Goal: Task Accomplishment & Management: Use online tool/utility

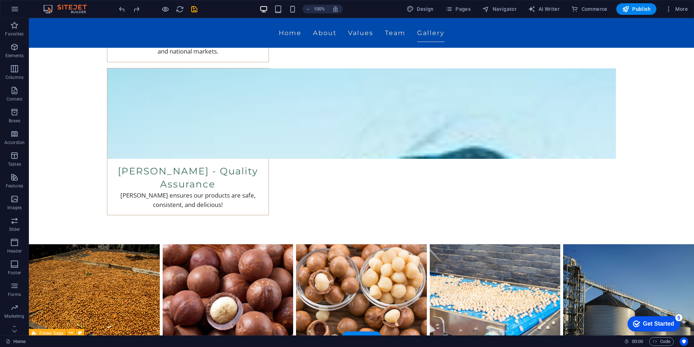
scroll to position [1611, 0]
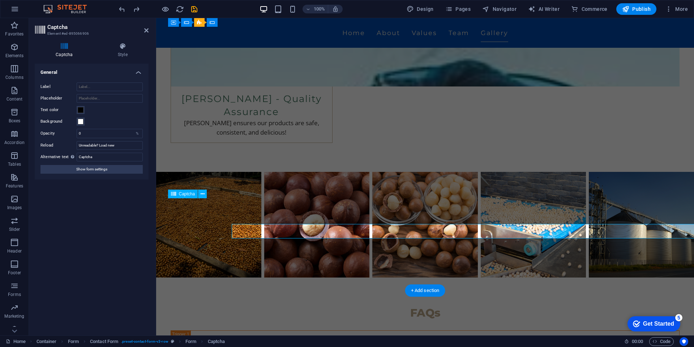
scroll to position [1585, 0]
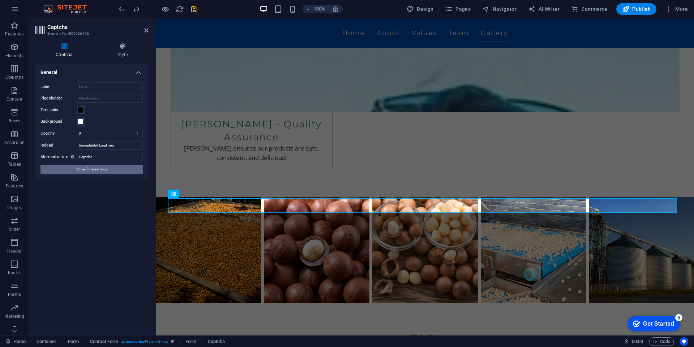
click at [118, 168] on button "Show form settings" at bounding box center [92, 169] width 102 height 9
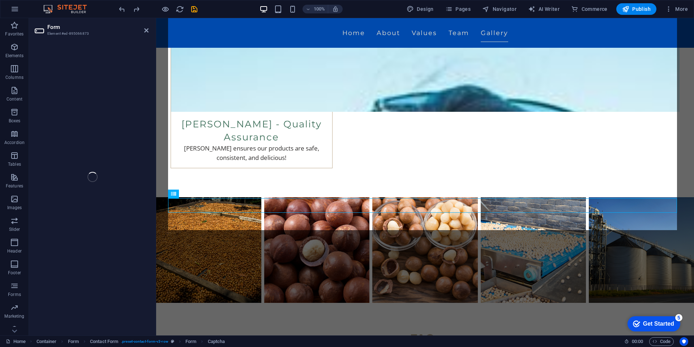
click at [146, 30] on div "Form Element #ed-895066873 H2 Banner Container Menu Menu Bar 2 columns Containe…" at bounding box center [361, 176] width 665 height 317
drag, startPoint x: 243, startPoint y: 190, endPoint x: 198, endPoint y: 102, distance: 97.9
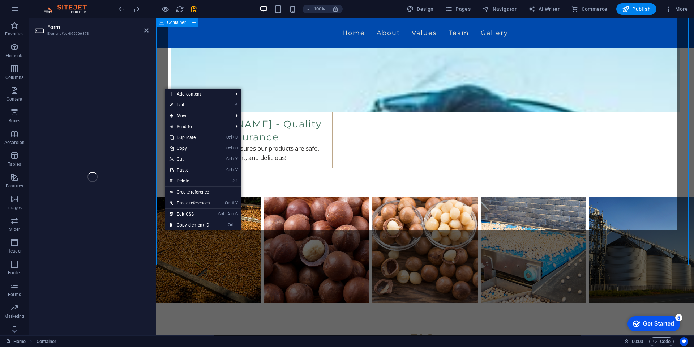
scroll to position [1611, 0]
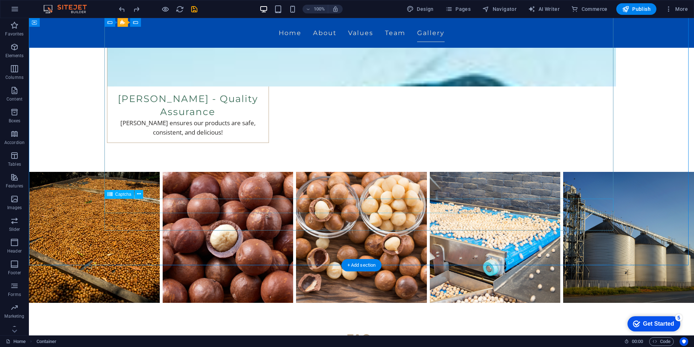
click at [139, 193] on icon at bounding box center [139, 194] width 4 height 8
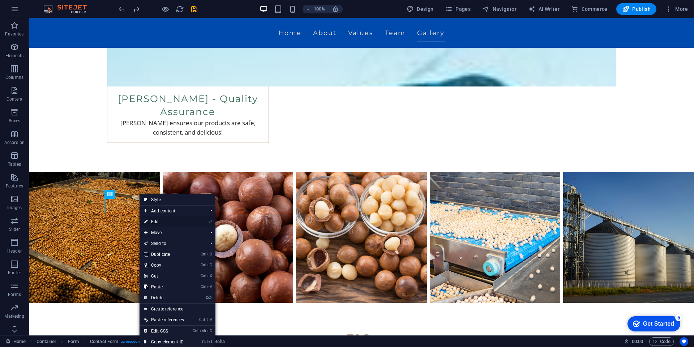
click at [174, 218] on link "⏎ Edit" at bounding box center [164, 221] width 49 height 11
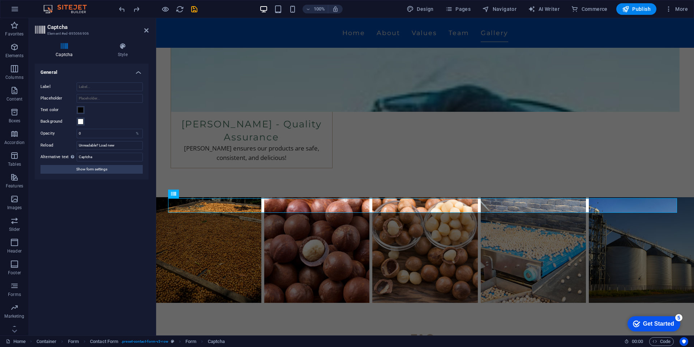
drag, startPoint x: 68, startPoint y: 33, endPoint x: 102, endPoint y: 33, distance: 33.6
click at [102, 33] on h3 "Element #ed-895066906" at bounding box center [90, 33] width 87 height 7
click at [147, 33] on icon at bounding box center [146, 30] width 4 height 6
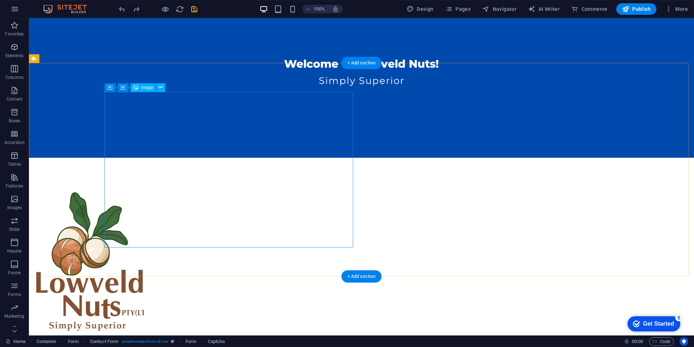
scroll to position [0, 0]
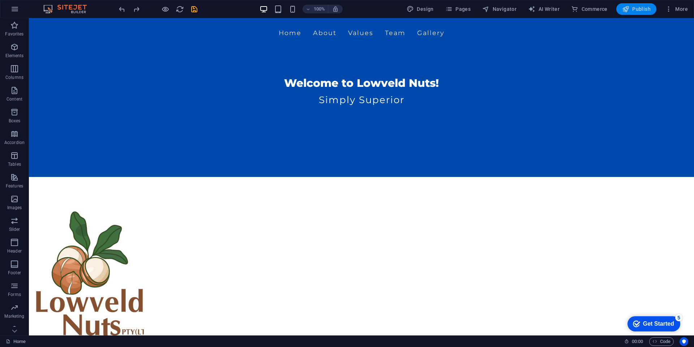
click at [633, 7] on span "Publish" at bounding box center [636, 8] width 29 height 7
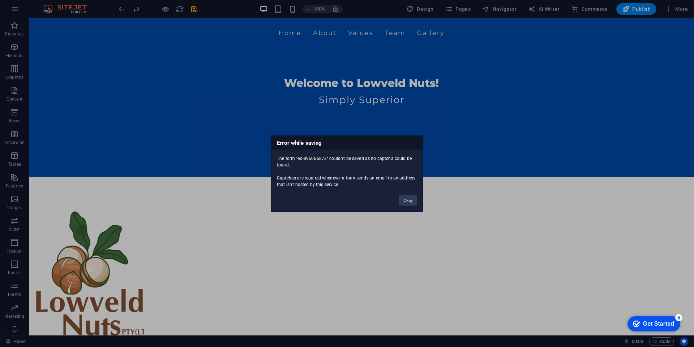
drag, startPoint x: 298, startPoint y: 157, endPoint x: 326, endPoint y: 157, distance: 27.8
click at [326, 157] on div "The form "ed-895066873" couldn't be saved as no captcha could be found. Captcha…" at bounding box center [347, 168] width 151 height 38
copy div "ed-895066873"
click at [407, 196] on button "Okay" at bounding box center [408, 200] width 18 height 11
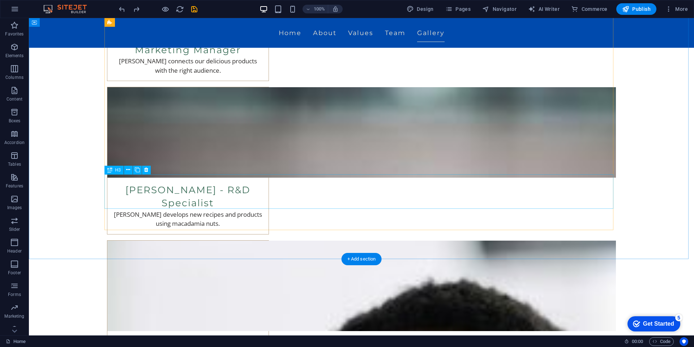
scroll to position [1394, 0]
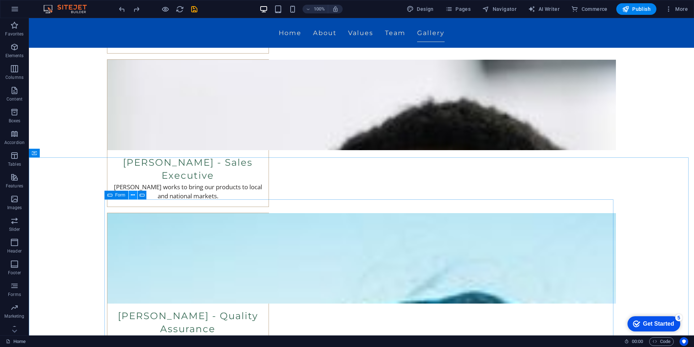
click at [136, 194] on button at bounding box center [133, 195] width 9 height 9
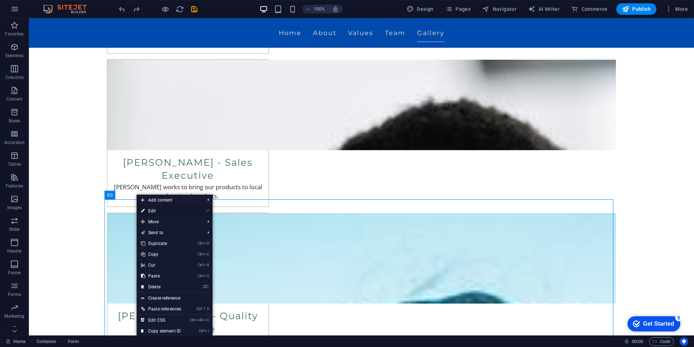
click at [151, 208] on link "⏎ Edit" at bounding box center [161, 210] width 49 height 11
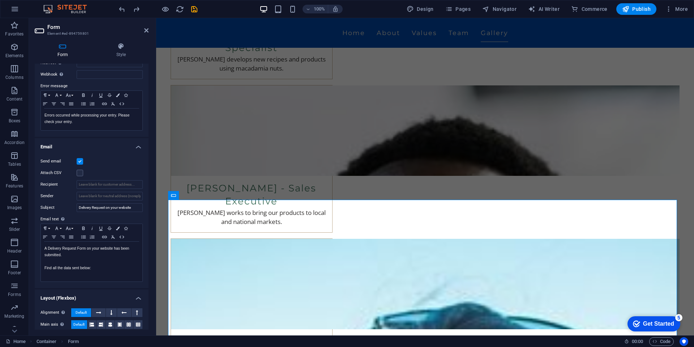
scroll to position [157, 0]
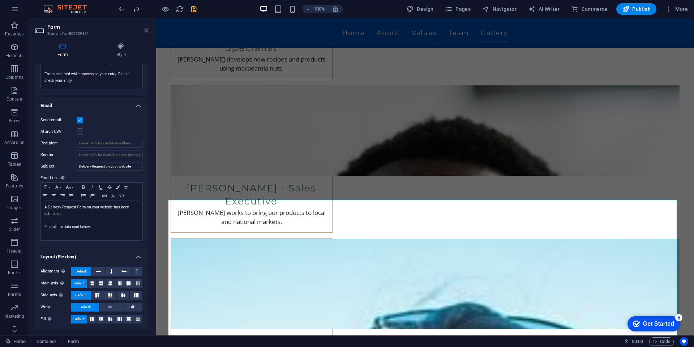
click at [148, 31] on icon at bounding box center [146, 30] width 4 height 6
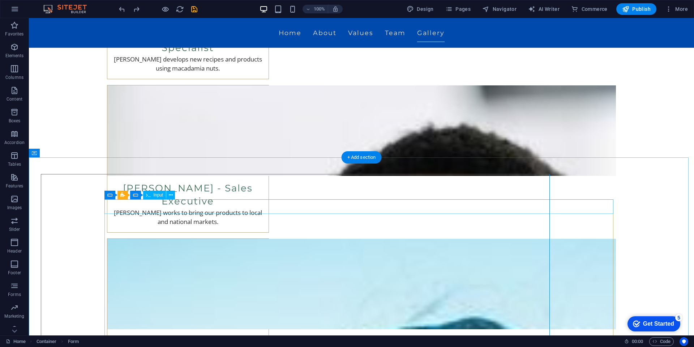
scroll to position [1394, 0]
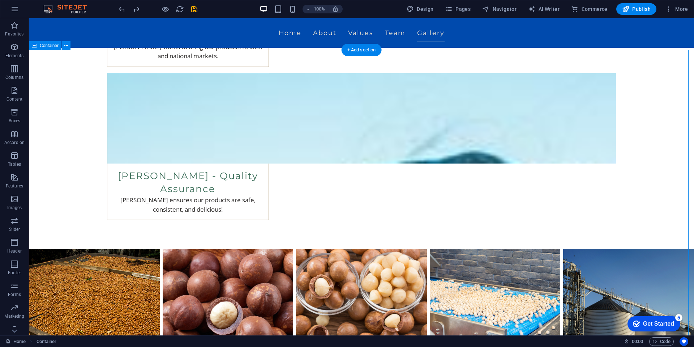
scroll to position [1538, 0]
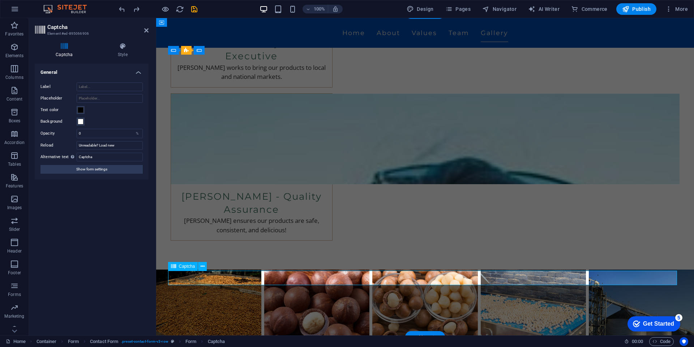
click at [149, 32] on aside "Captcha Element #ed-895066906 Captcha Style Turnstile Turnstile by Cloudfare is…" at bounding box center [92, 176] width 127 height 317
drag, startPoint x: 117, startPoint y: 14, endPoint x: 146, endPoint y: 31, distance: 33.2
click at [146, 31] on icon at bounding box center [146, 30] width 4 height 6
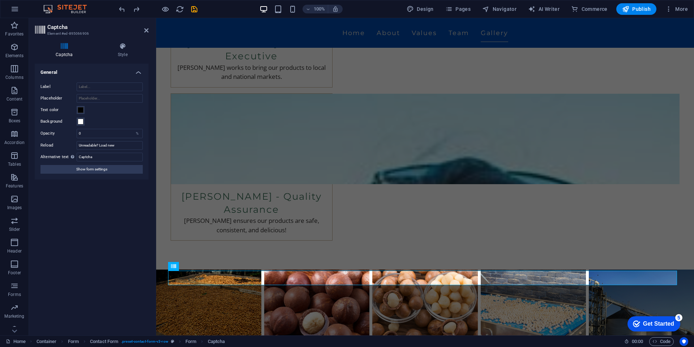
scroll to position [1538, 0]
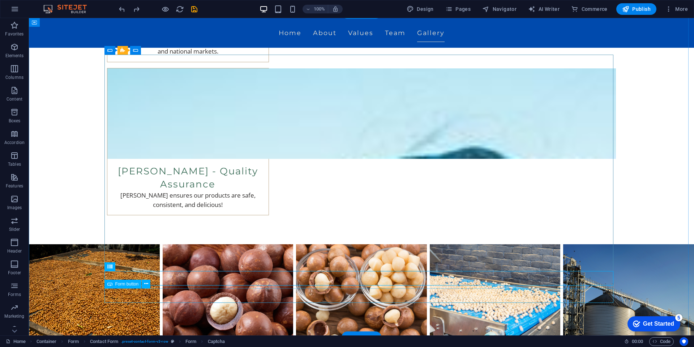
click at [637, 6] on span "Publish" at bounding box center [636, 8] width 29 height 7
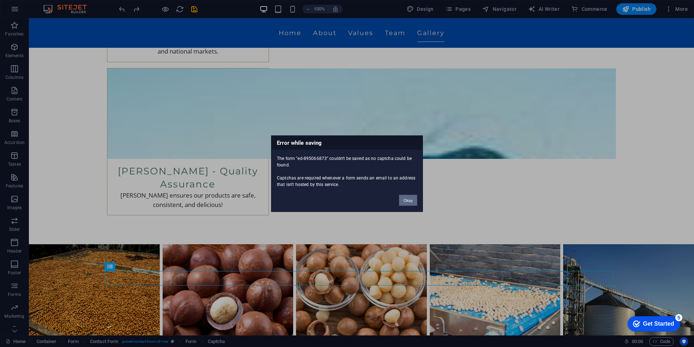
click at [406, 197] on button "Okay" at bounding box center [408, 200] width 18 height 11
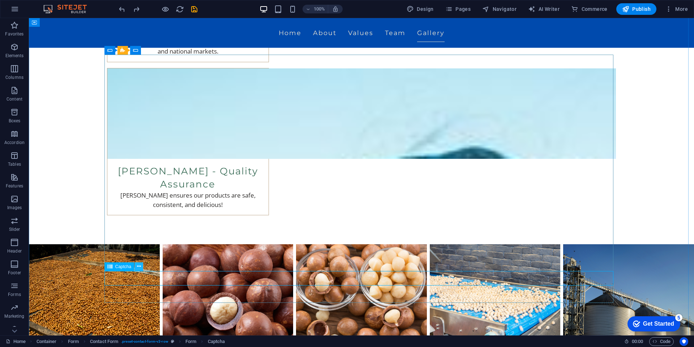
click at [138, 269] on icon at bounding box center [139, 267] width 4 height 8
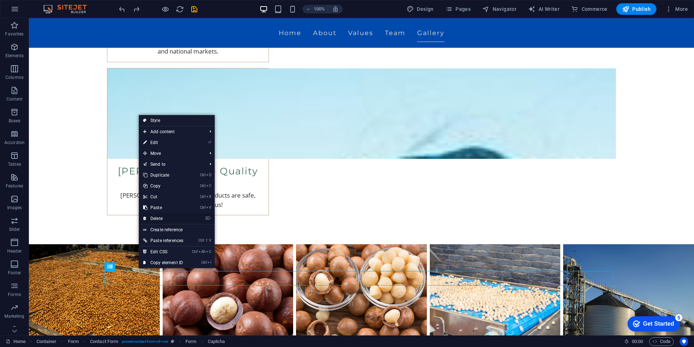
click at [171, 219] on link "⌦ Delete" at bounding box center [163, 218] width 49 height 11
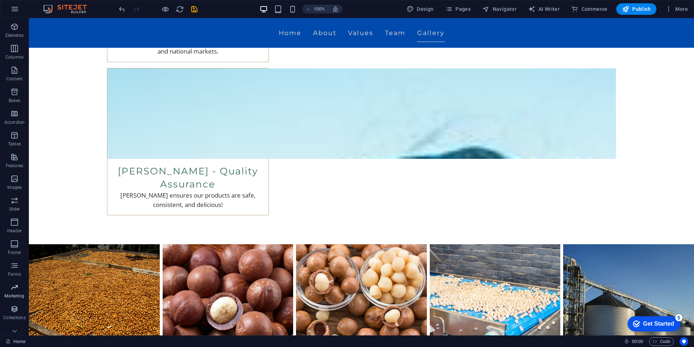
scroll to position [30, 0]
click at [16, 260] on span "Forms" at bounding box center [14, 259] width 29 height 17
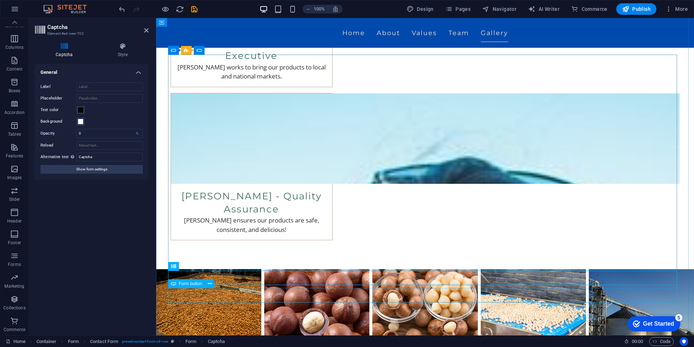
scroll to position [1513, 0]
click at [635, 10] on span "Publish" at bounding box center [636, 8] width 29 height 7
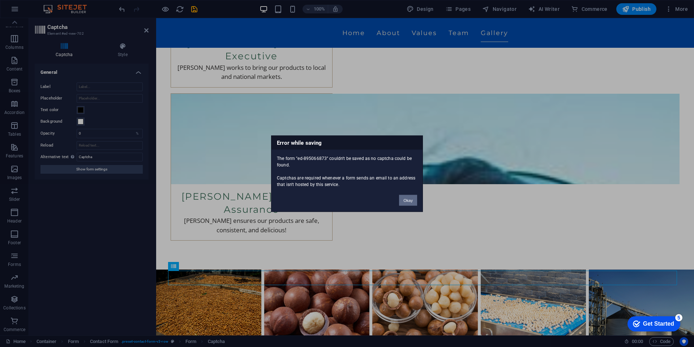
click at [408, 197] on button "Okay" at bounding box center [408, 200] width 18 height 11
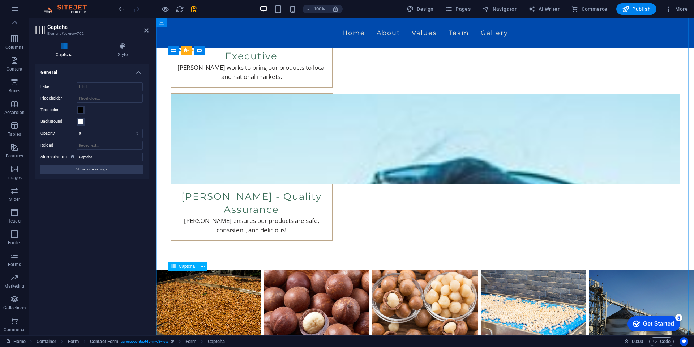
click at [202, 269] on icon at bounding box center [203, 267] width 4 height 8
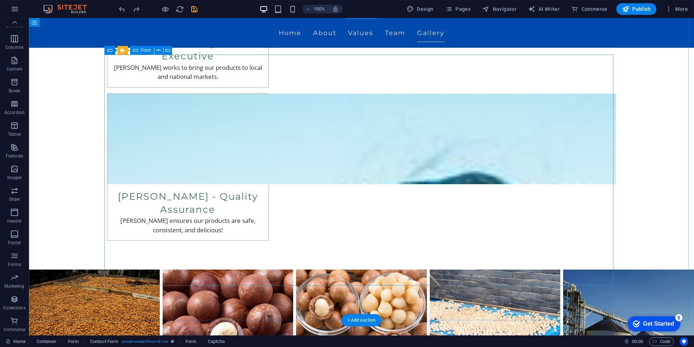
scroll to position [1538, 0]
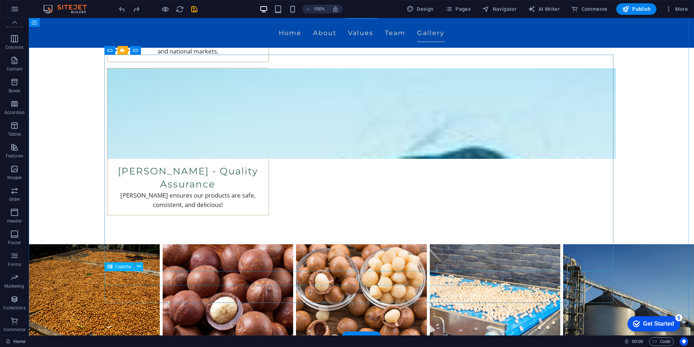
click at [140, 268] on icon at bounding box center [139, 267] width 4 height 8
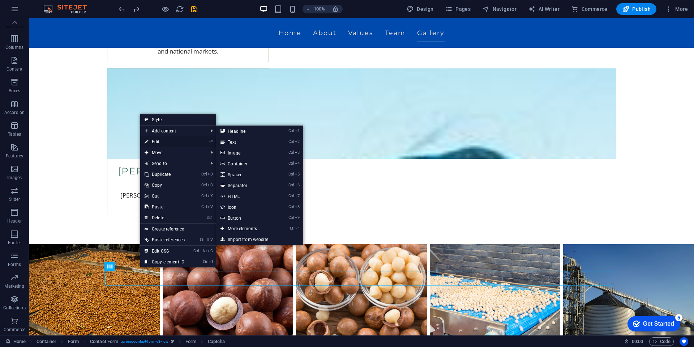
click at [167, 141] on link "⏎ Edit" at bounding box center [164, 141] width 49 height 11
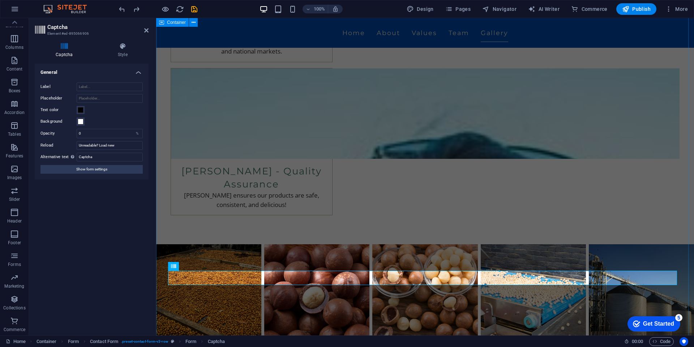
scroll to position [1513, 0]
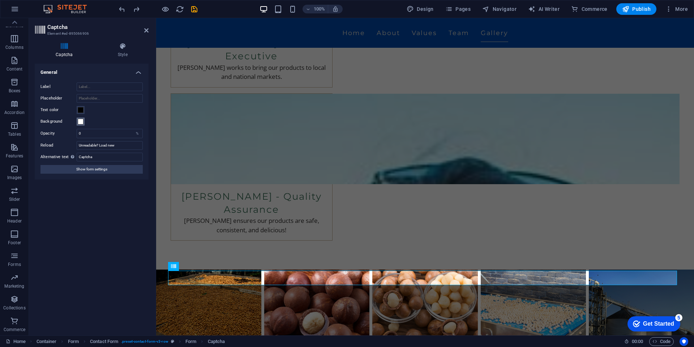
click at [83, 121] on span at bounding box center [81, 122] width 6 height 6
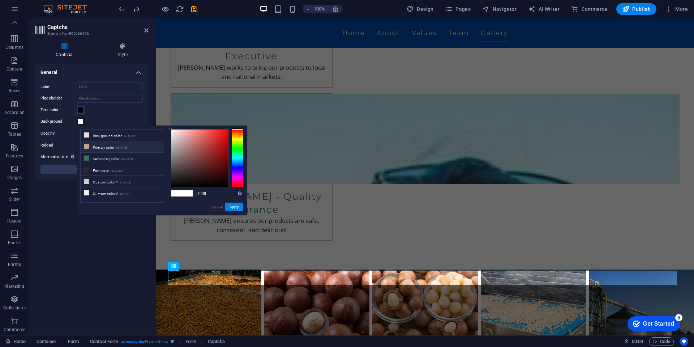
click at [114, 147] on li "Primary color #BCA78A" at bounding box center [122, 147] width 83 height 12
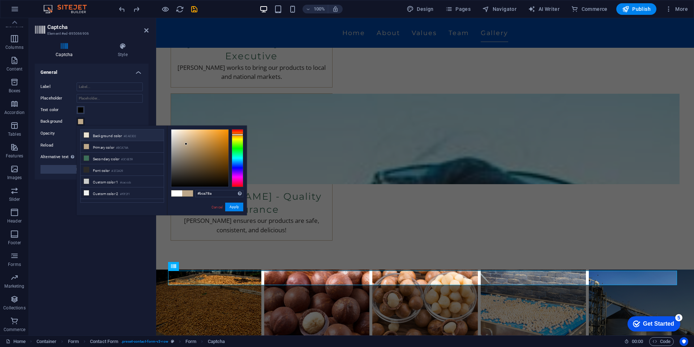
click at [115, 137] on li "Background color #EAE3D2" at bounding box center [122, 135] width 83 height 12
click at [114, 160] on li "Secondary color #3C6E59" at bounding box center [122, 159] width 83 height 12
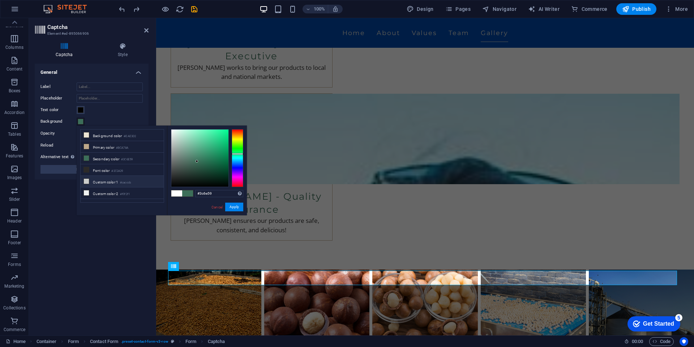
click at [115, 180] on li "Custom color 1 #cacccb" at bounding box center [122, 182] width 83 height 12
click at [114, 192] on li "Custom color 2 #f0f2f1" at bounding box center [122, 193] width 83 height 12
click at [131, 133] on li "Background color #EAE3D2" at bounding box center [122, 135] width 83 height 12
type input "#eae3d2"
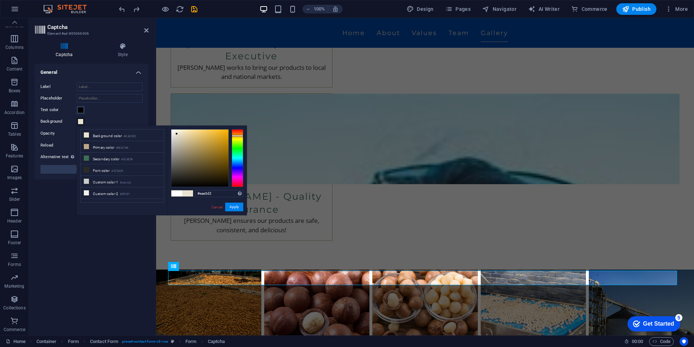
click at [113, 227] on div "Turnstile Turnstile by Cloudfare is a third-party integration that offers acces…" at bounding box center [92, 197] width 114 height 266
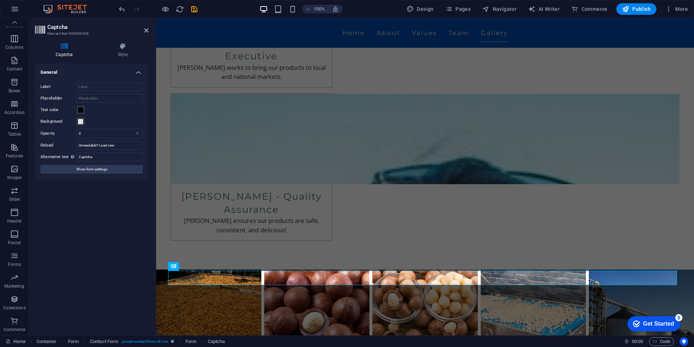
click at [149, 31] on aside "Captcha Element #ed-895066906 Captcha Style Turnstile Turnstile by Cloudfare is…" at bounding box center [92, 176] width 127 height 317
click at [146, 29] on icon at bounding box center [146, 30] width 4 height 6
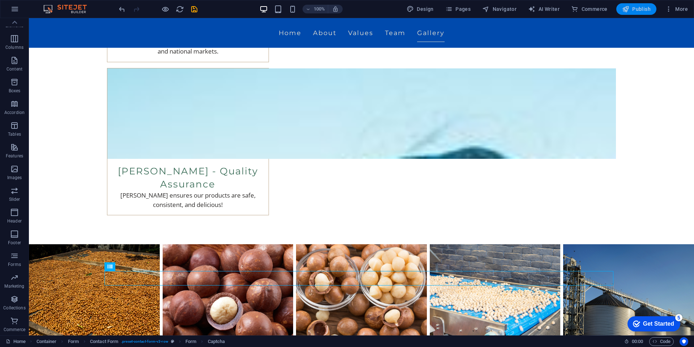
click at [633, 8] on span "Publish" at bounding box center [636, 8] width 29 height 7
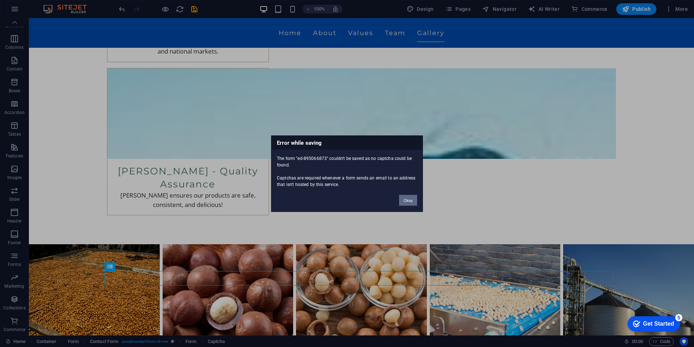
click at [414, 196] on button "Okay" at bounding box center [408, 200] width 18 height 11
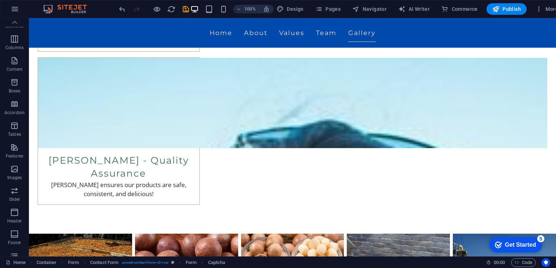
scroll to position [1638, 0]
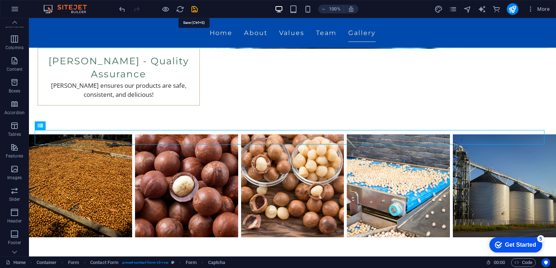
click at [199, 7] on div "100% More" at bounding box center [335, 9] width 435 height 12
click at [194, 8] on icon "save" at bounding box center [194, 9] width 8 height 8
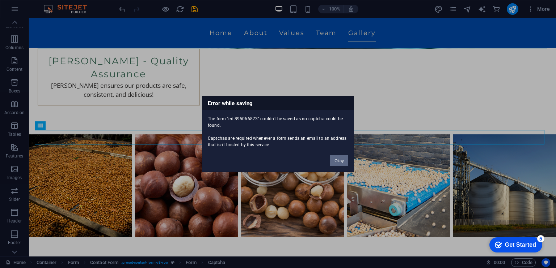
click at [339, 163] on button "Okay" at bounding box center [339, 161] width 18 height 11
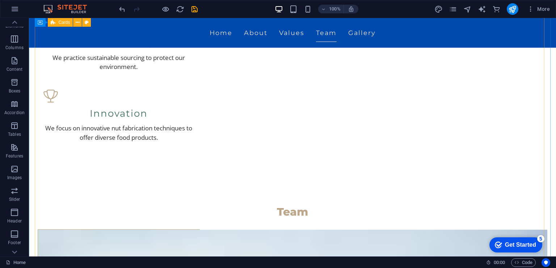
scroll to position [599, 0]
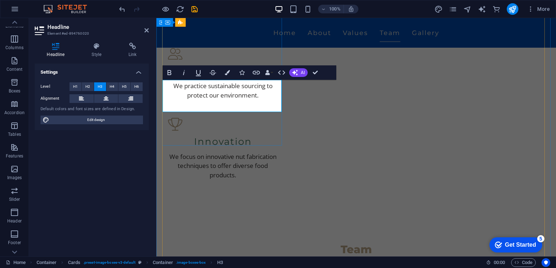
drag, startPoint x: 239, startPoint y: 107, endPoint x: 237, endPoint y: 98, distance: 9.2
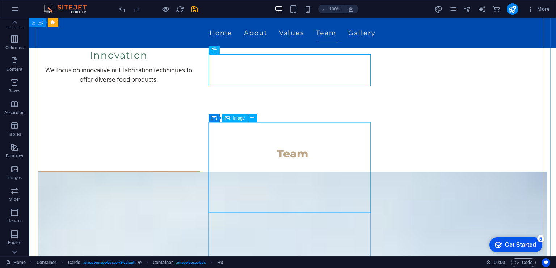
scroll to position [707, 0]
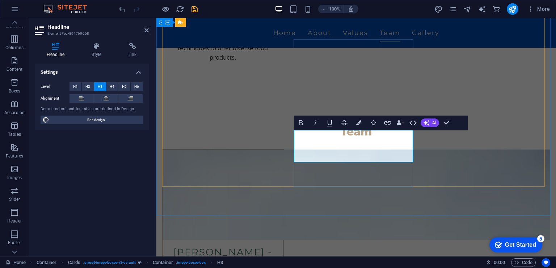
scroll to position [698, 0]
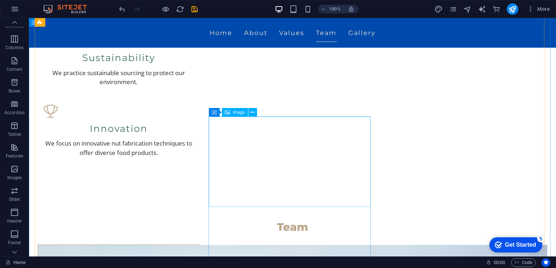
scroll to position [626, 0]
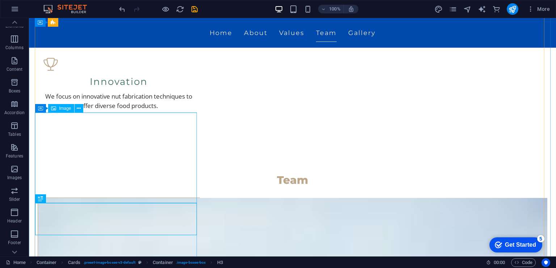
scroll to position [644, 0]
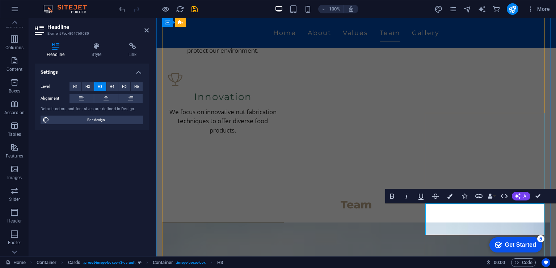
drag, startPoint x: 511, startPoint y: 216, endPoint x: 453, endPoint y: 218, distance: 57.9
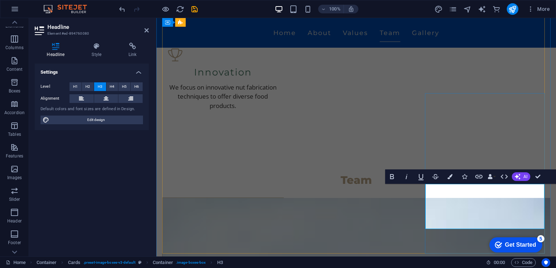
scroll to position [680, 0]
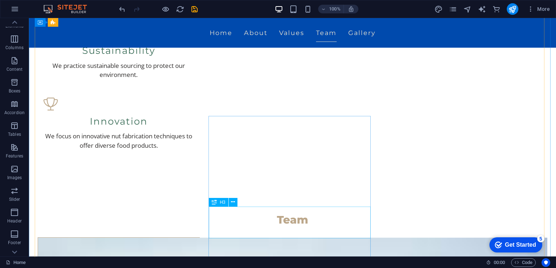
scroll to position [563, 0]
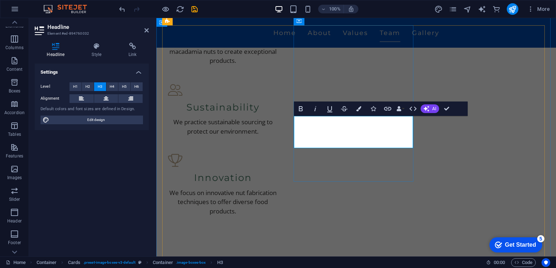
drag, startPoint x: 362, startPoint y: 130, endPoint x: 294, endPoint y: 130, distance: 68.4
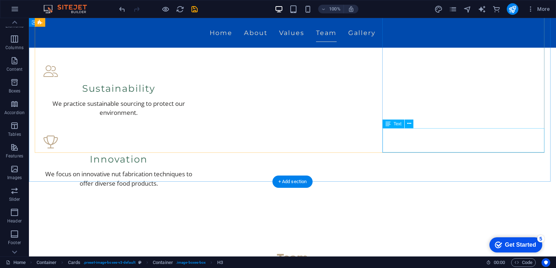
scroll to position [735, 0]
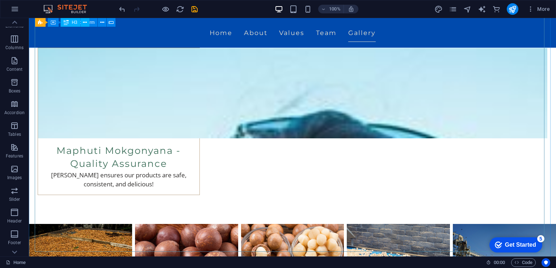
scroll to position [1620, 0]
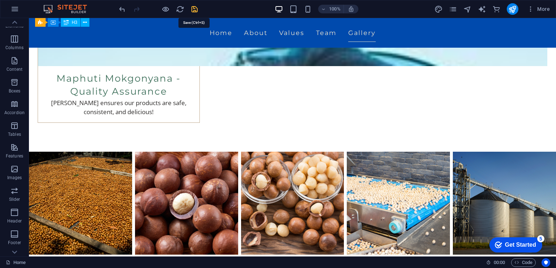
click at [193, 8] on icon "save" at bounding box center [194, 9] width 8 height 8
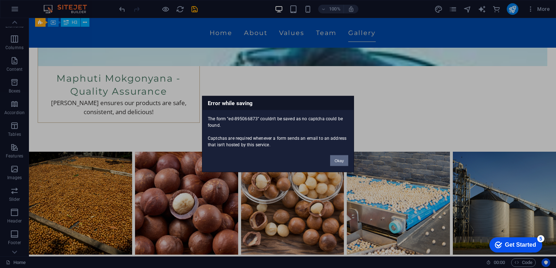
click at [344, 162] on button "Okay" at bounding box center [339, 161] width 18 height 11
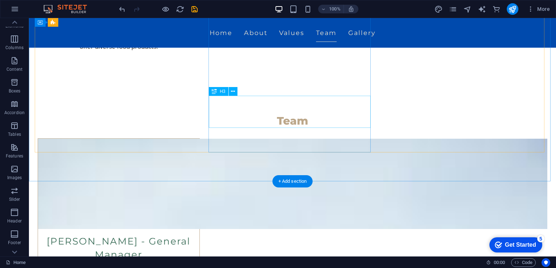
scroll to position [687, 0]
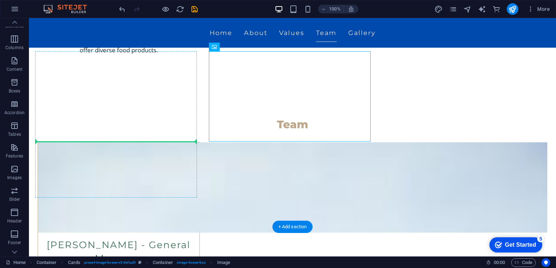
drag, startPoint x: 273, startPoint y: 109, endPoint x: 114, endPoint y: 100, distance: 159.1
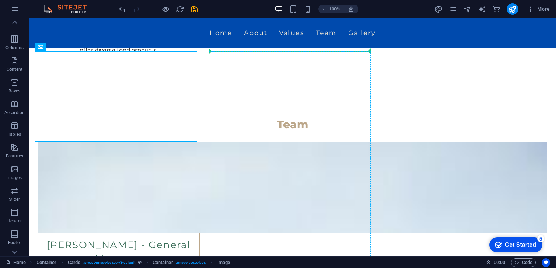
drag, startPoint x: 106, startPoint y: 105, endPoint x: 215, endPoint y: 61, distance: 117.4
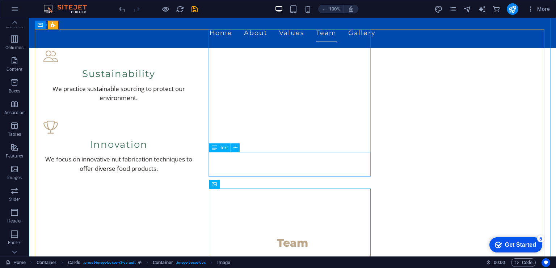
scroll to position [506, 0]
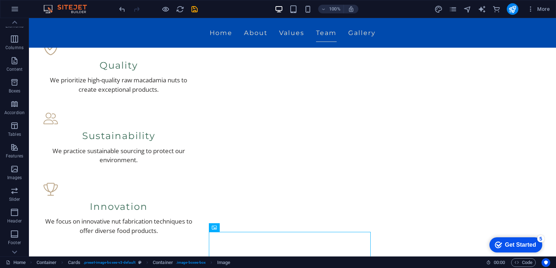
click at [76, 7] on img at bounding box center [69, 9] width 54 height 9
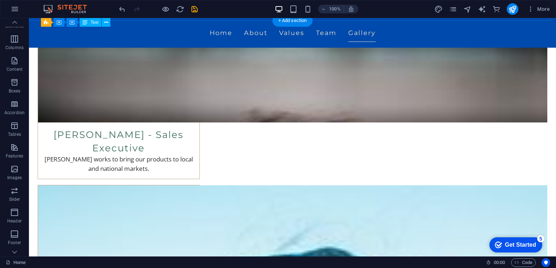
scroll to position [1447, 0]
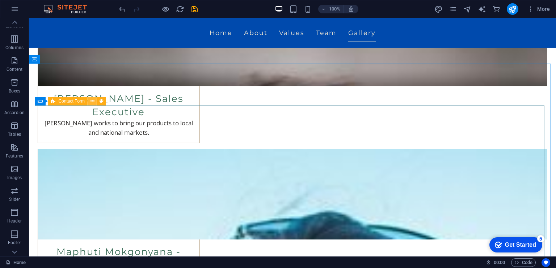
click at [93, 100] on icon at bounding box center [92, 102] width 4 height 8
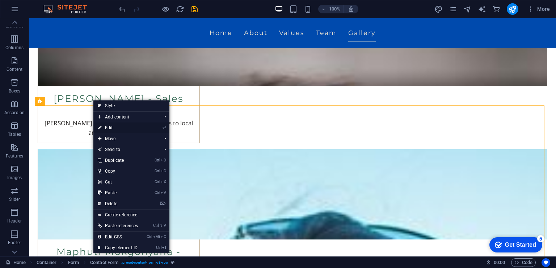
click at [131, 128] on link "⏎ Edit" at bounding box center [117, 128] width 49 height 11
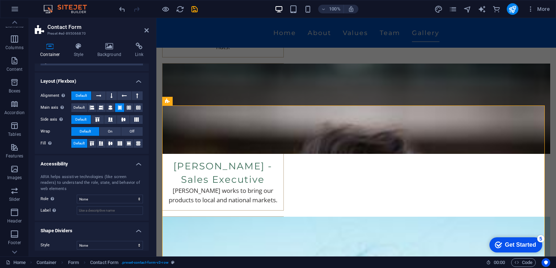
scroll to position [92, 0]
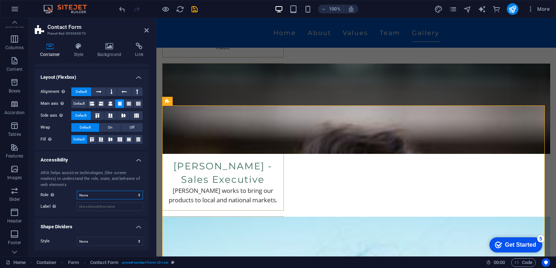
click at [131, 193] on select "None Alert Article Banner Comment Complementary Dialog Footer Header Marquee Pr…" at bounding box center [110, 195] width 66 height 9
click at [127, 196] on select "None Alert Article Banner Comment Complementary Dialog Footer Header Marquee Pr…" at bounding box center [110, 195] width 66 height 9
click at [123, 241] on select "None Triangle Square Diagonal Polygon 1 Polygon 2 Zigzag Multiple Zigzags Waves…" at bounding box center [110, 241] width 66 height 9
click at [65, 217] on ul "Size Height Default px rem % vh vw Min. height None px rem % vh vw Width Defaul…" at bounding box center [92, 111] width 114 height 281
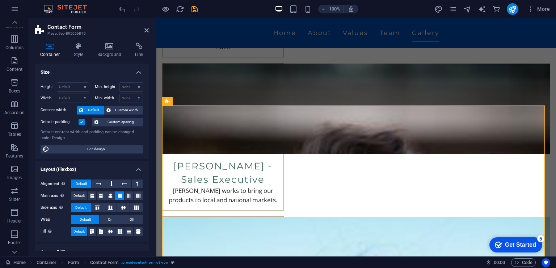
scroll to position [0, 0]
click at [102, 145] on span "Edit design" at bounding box center [95, 149] width 89 height 9
select select "px"
select select "200"
select select "px"
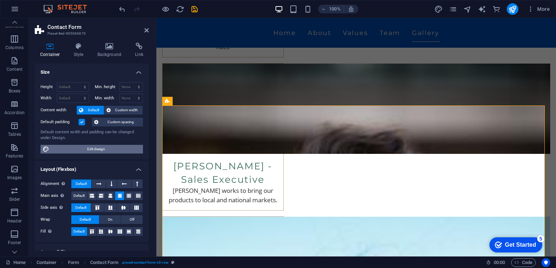
select select "rem"
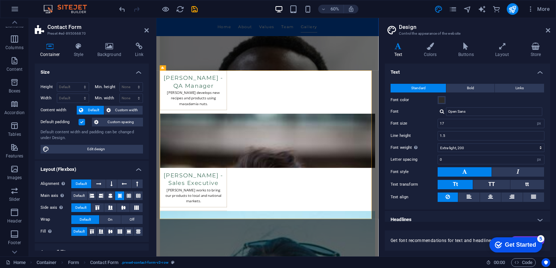
scroll to position [1511, 0]
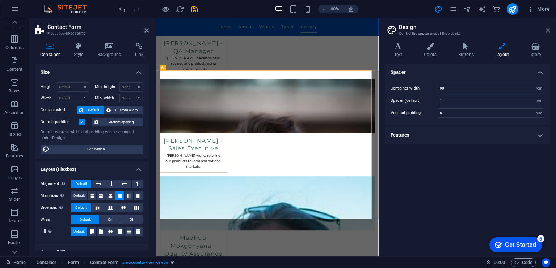
click at [547, 29] on icon at bounding box center [547, 30] width 4 height 6
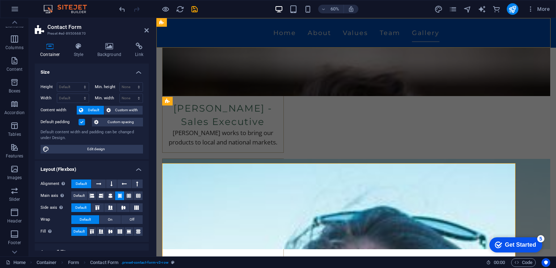
scroll to position [1453, 0]
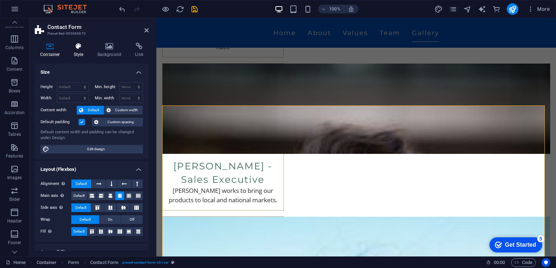
click at [80, 53] on h4 "Style" at bounding box center [80, 50] width 24 height 15
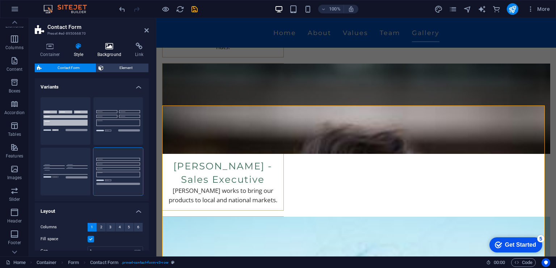
click at [112, 54] on h4 "Background" at bounding box center [111, 50] width 38 height 15
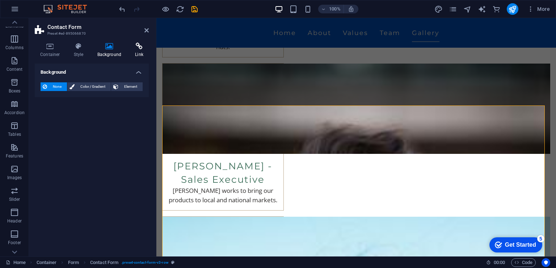
click at [137, 46] on icon at bounding box center [138, 46] width 19 height 7
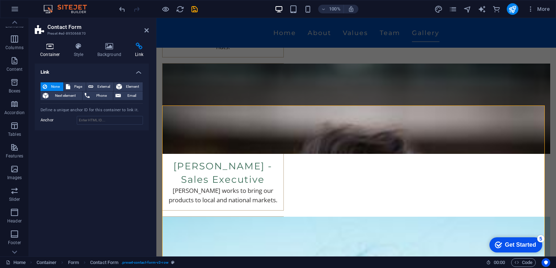
click at [54, 47] on icon at bounding box center [50, 46] width 31 height 7
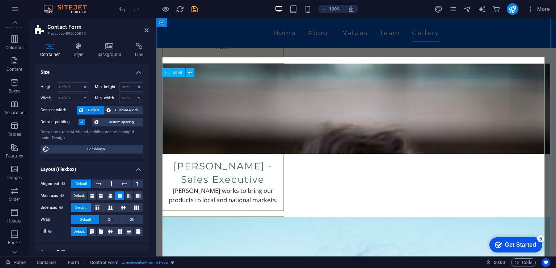
scroll to position [1598, 0]
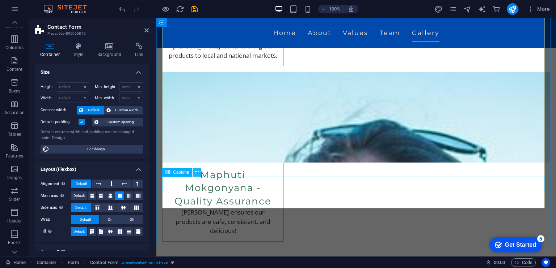
click at [195, 170] on icon at bounding box center [197, 173] width 4 height 8
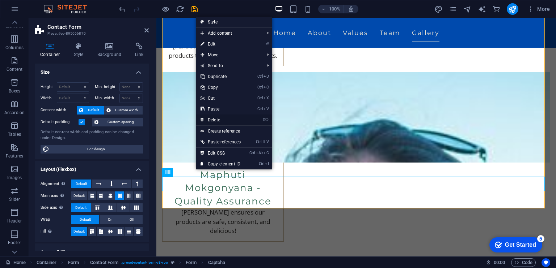
click at [234, 120] on link "⌦ Delete" at bounding box center [220, 120] width 49 height 11
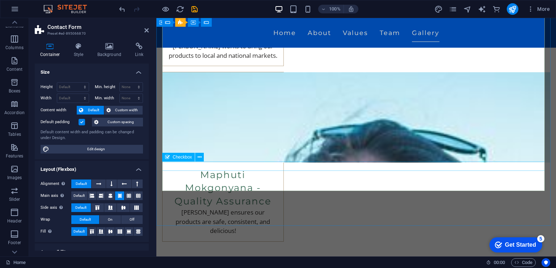
drag, startPoint x: 264, startPoint y: 169, endPoint x: 393, endPoint y: 169, distance: 129.1
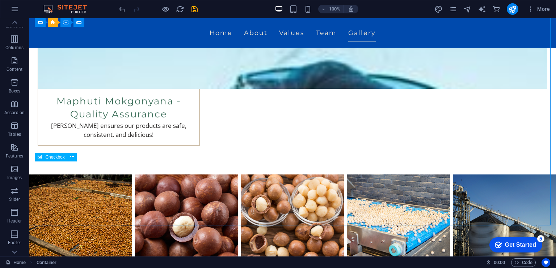
scroll to position [1591, 0]
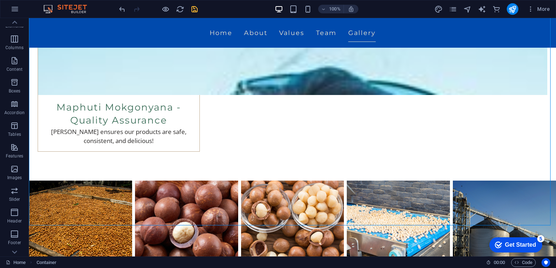
click at [190, 10] on icon "save" at bounding box center [194, 9] width 8 height 8
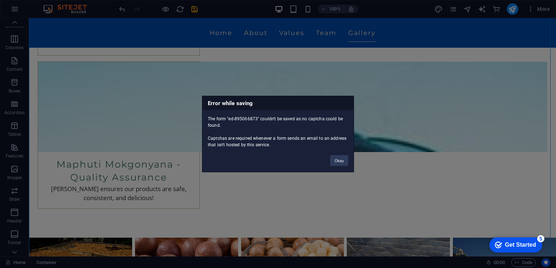
click at [337, 148] on div "The form "ed-895066873" couldn't be saved as no captcha could be found. Captcha…" at bounding box center [277, 129] width 151 height 38
click at [340, 164] on button "Okay" at bounding box center [339, 161] width 18 height 11
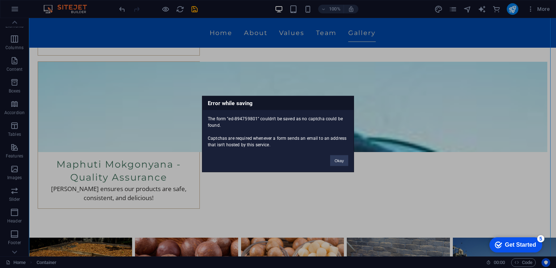
click at [348, 158] on div "Okay" at bounding box center [338, 157] width 29 height 18
click at [335, 162] on button "Okay" at bounding box center [339, 161] width 18 height 11
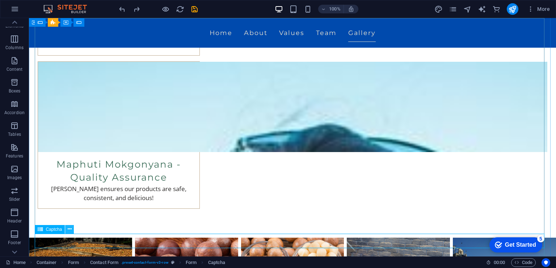
click at [72, 232] on button at bounding box center [69, 229] width 9 height 9
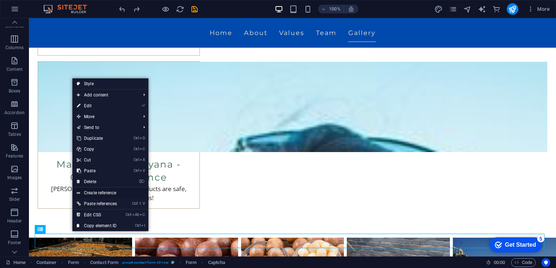
click at [118, 191] on link "Create reference" at bounding box center [110, 193] width 76 height 11
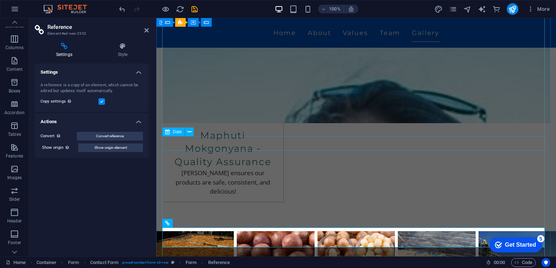
scroll to position [1649, 0]
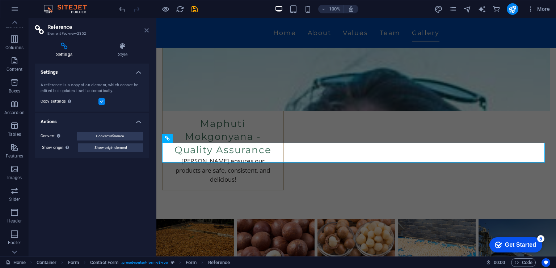
click at [148, 31] on icon at bounding box center [146, 30] width 4 height 6
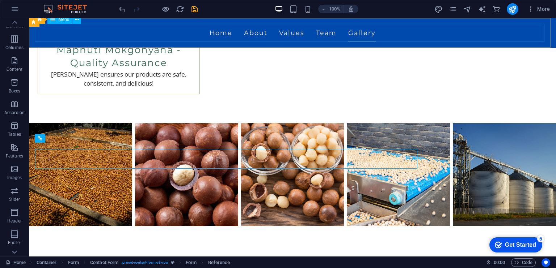
scroll to position [1643, 0]
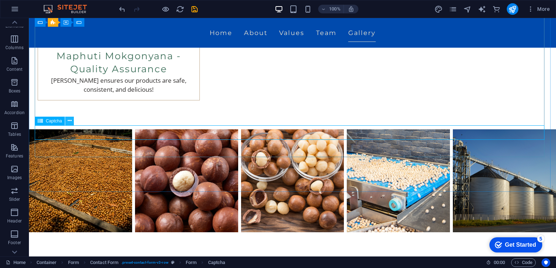
click at [72, 122] on button at bounding box center [69, 121] width 9 height 9
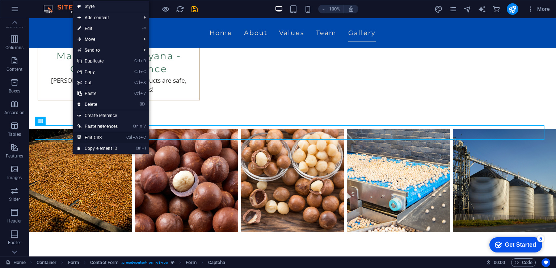
drag, startPoint x: 110, startPoint y: 134, endPoint x: 84, endPoint y: 115, distance: 32.2
click at [110, 134] on link "Ctrl Alt C Edit CSS" at bounding box center [97, 137] width 49 height 11
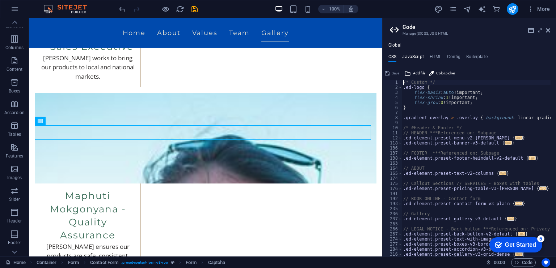
click at [409, 54] on h4 "JavaScript" at bounding box center [412, 58] width 21 height 8
type textarea "/* JS for preset "Menu V2" */"
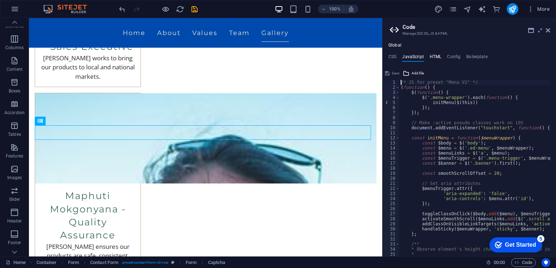
click at [435, 55] on h4 "HTML" at bounding box center [435, 58] width 12 height 8
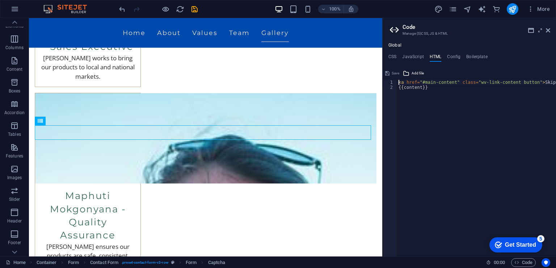
click at [498, 121] on div "< a href = "#main-content" class = "wv-link-content button" > Skip to main cont…" at bounding box center [494, 171] width 195 height 182
type textarea "<a href="#main-content" class="wv-link-content button">Skip to main content</a>"
click at [456, 53] on div "Global CSS JavaScript HTML Config Boilerplate /* Custom */ 1 2 3 4 5 6 7 8 9 10…" at bounding box center [468, 150] width 173 height 214
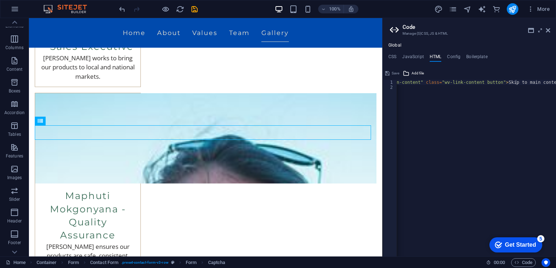
click at [455, 54] on div "Global CSS JavaScript HTML Config Boilerplate /* Custom */ 1 2 3 4 5 6 7 8 9 10…" at bounding box center [468, 150] width 173 height 214
click at [451, 55] on h4 "Config" at bounding box center [453, 58] width 13 height 8
type textarea "$color-background: #EAE3D2;"
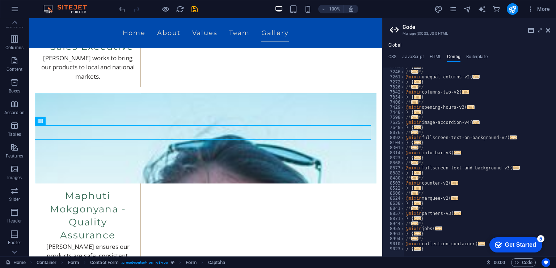
scroll to position [773, 0]
click at [484, 54] on h4 "Boilerplate" at bounding box center [476, 58] width 21 height 8
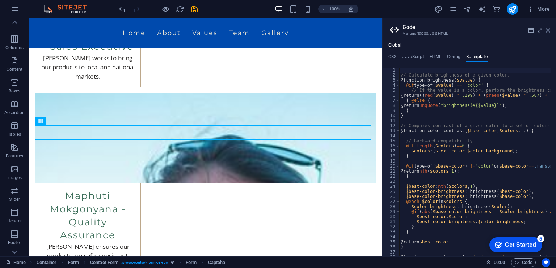
click at [546, 31] on icon at bounding box center [547, 30] width 4 height 6
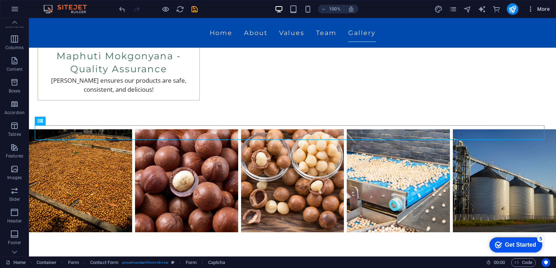
click at [545, 9] on span "More" at bounding box center [538, 8] width 23 height 7
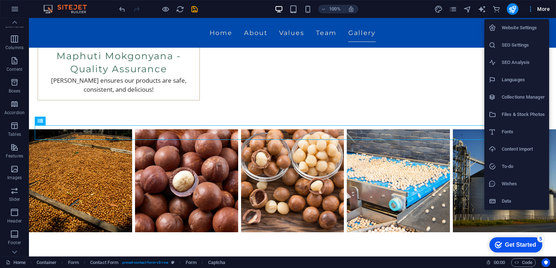
click at [545, 9] on div at bounding box center [278, 134] width 556 height 268
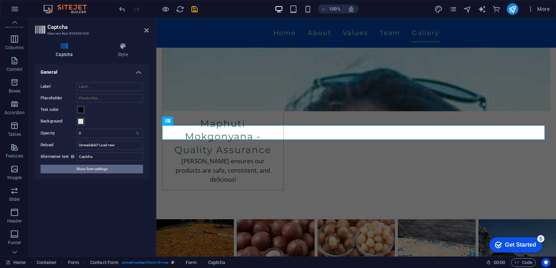
click at [100, 170] on span "Show form settings" at bounding box center [91, 169] width 31 height 9
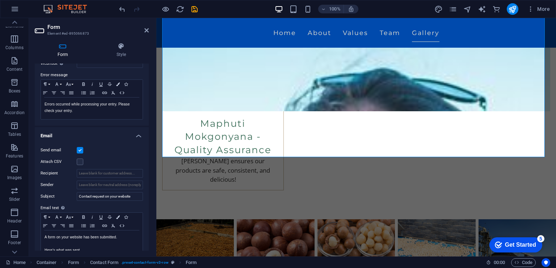
scroll to position [160, 0]
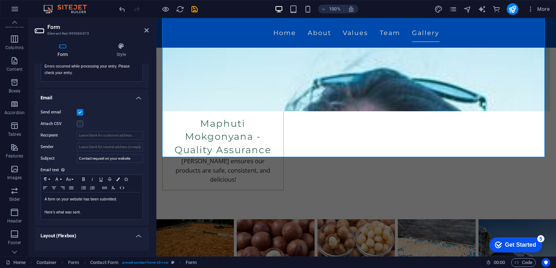
click at [135, 235] on h4 "Layout (Flexbox)" at bounding box center [92, 233] width 114 height 13
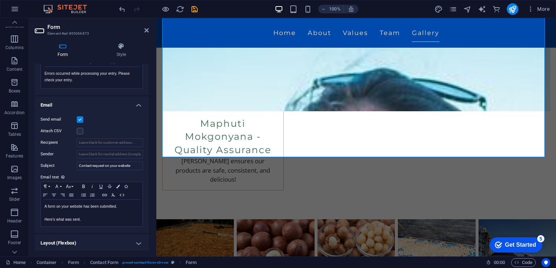
click at [138, 239] on h4 "Layout (Flexbox)" at bounding box center [92, 243] width 114 height 17
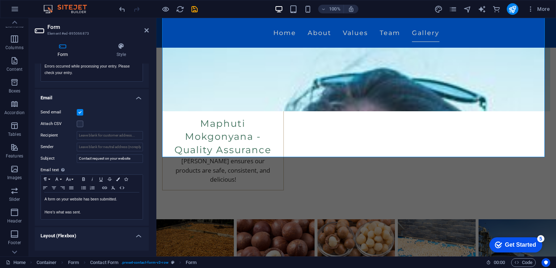
click at [137, 233] on h4 "Layout (Flexbox)" at bounding box center [92, 233] width 114 height 13
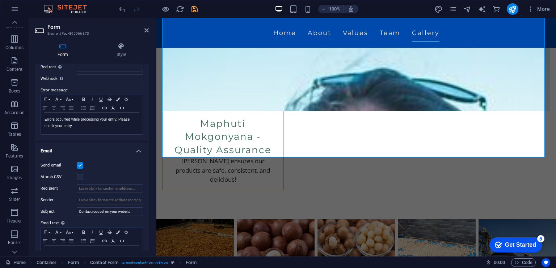
scroll to position [152, 0]
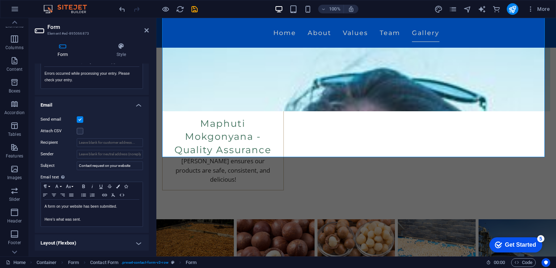
click at [75, 117] on label "Send email" at bounding box center [59, 119] width 36 height 9
click at [0, 0] on input "Send email" at bounding box center [0, 0] width 0 height 0
click at [197, 13] on div at bounding box center [158, 9] width 81 height 12
click at [195, 9] on icon "save" at bounding box center [194, 9] width 8 height 8
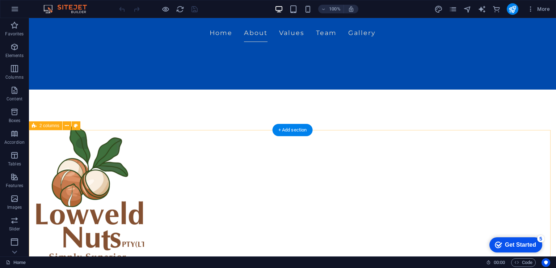
scroll to position [36, 0]
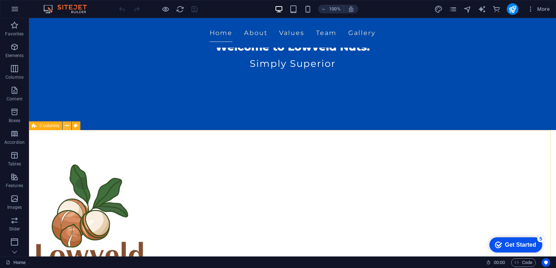
click at [65, 125] on icon at bounding box center [67, 126] width 4 height 8
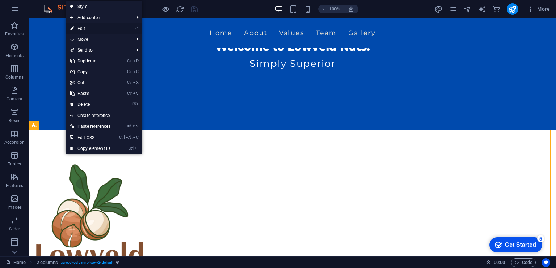
click at [127, 29] on li "⏎ Edit" at bounding box center [104, 28] width 76 height 11
click at [117, 29] on li "⏎ Edit" at bounding box center [104, 28] width 76 height 11
click at [80, 27] on link "⏎ Edit" at bounding box center [90, 28] width 49 height 11
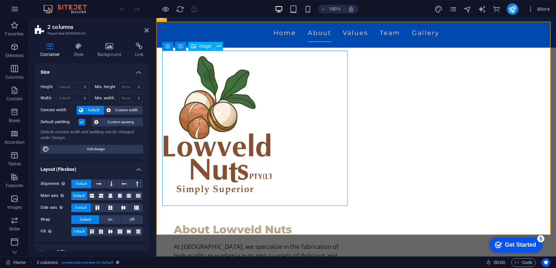
scroll to position [109, 0]
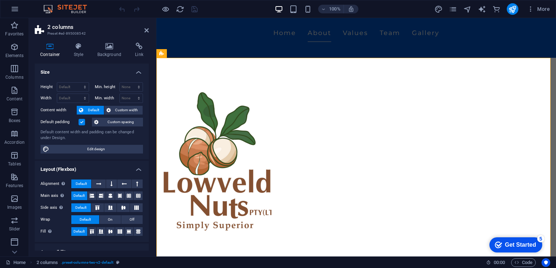
click at [83, 123] on label at bounding box center [81, 122] width 7 height 7
click at [0, 0] on input "Default padding" at bounding box center [0, 0] width 0 height 0
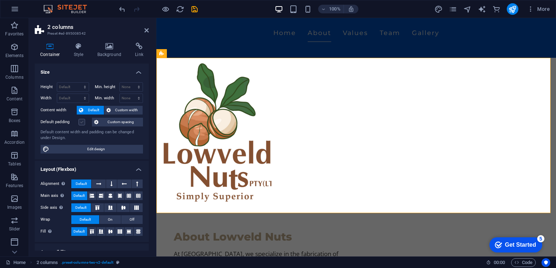
click at [83, 123] on label at bounding box center [81, 122] width 7 height 7
click at [0, 0] on input "Default padding" at bounding box center [0, 0] width 0 height 0
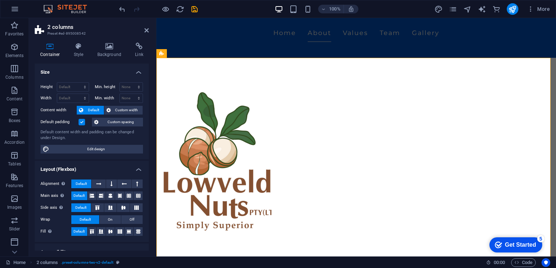
click at [84, 122] on label at bounding box center [81, 122] width 7 height 7
click at [0, 0] on input "Default padding" at bounding box center [0, 0] width 0 height 0
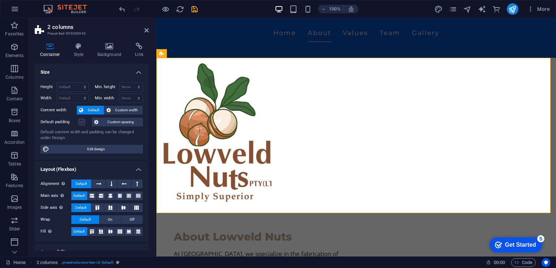
click at [82, 120] on label at bounding box center [81, 122] width 7 height 7
click at [0, 0] on input "Default padding" at bounding box center [0, 0] width 0 height 0
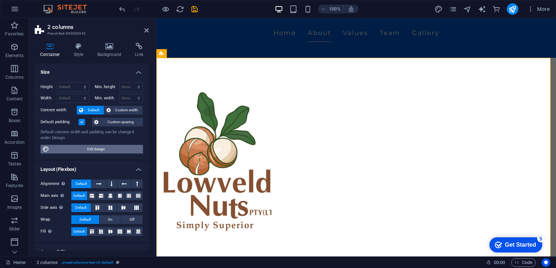
click at [98, 150] on span "Edit design" at bounding box center [95, 149] width 89 height 9
select select "rem"
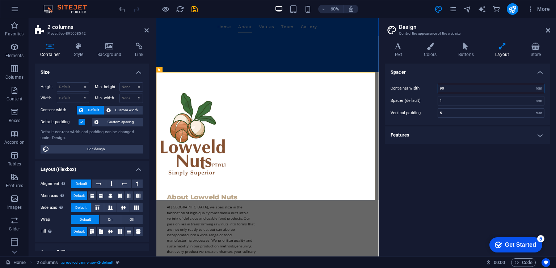
click at [478, 92] on input "90" at bounding box center [491, 88] width 106 height 9
type input "9"
type input "60"
click at [450, 166] on div "Spacer Container width 60 rem px Spacer (default) 1 rem Vertical padding 5 rem …" at bounding box center [466, 157] width 165 height 187
click at [548, 29] on icon at bounding box center [547, 30] width 4 height 6
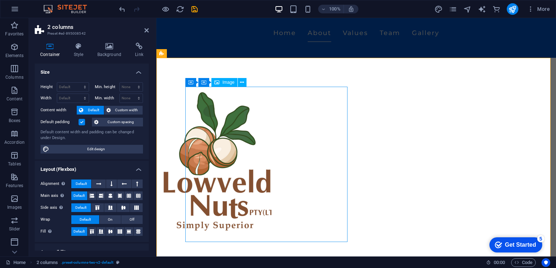
scroll to position [217, 0]
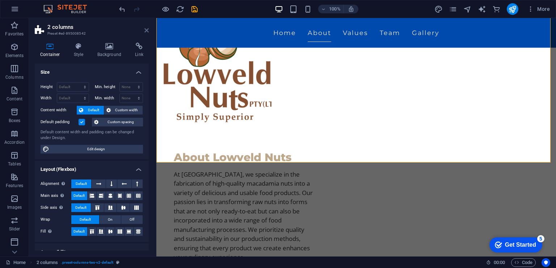
click at [144, 29] on icon at bounding box center [146, 30] width 4 height 6
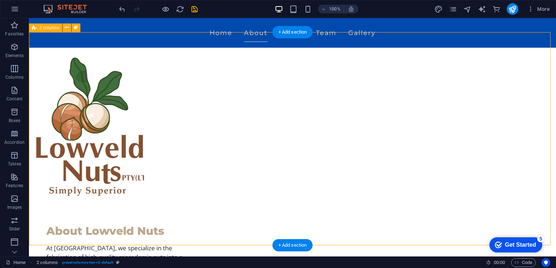
scroll to position [181, 0]
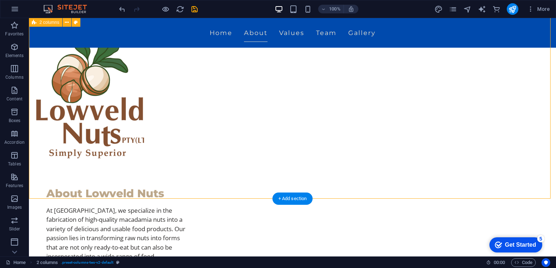
click at [90, 120] on div "About Lowveld Nuts At Lowveld Nuts, we specialize in the fabrication of high-qu…" at bounding box center [292, 165] width 527 height 359
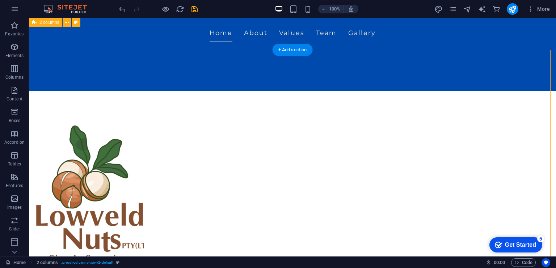
scroll to position [36, 0]
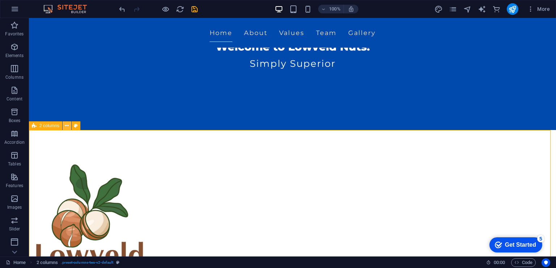
click at [68, 127] on icon at bounding box center [67, 126] width 4 height 8
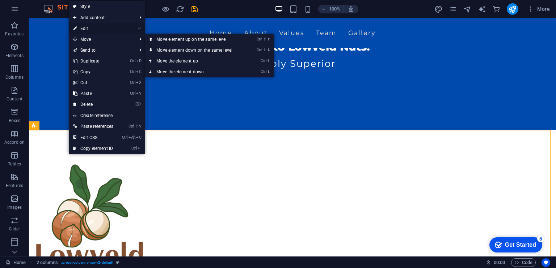
click at [100, 26] on link "⏎ Edit" at bounding box center [93, 28] width 49 height 11
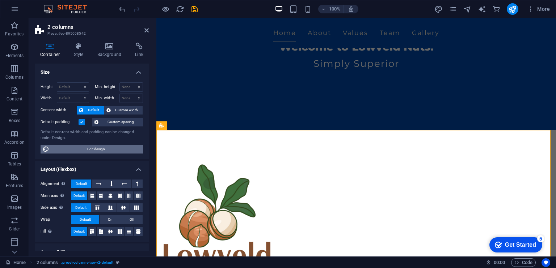
click at [98, 147] on span "Edit design" at bounding box center [95, 149] width 89 height 9
select select "rem"
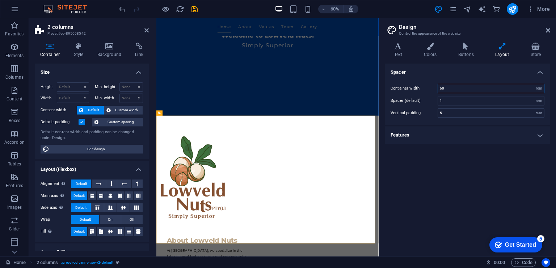
click at [441, 89] on input "60" at bounding box center [491, 88] width 106 height 9
type input "70"
click at [454, 71] on h4 "Spacer" at bounding box center [466, 70] width 165 height 13
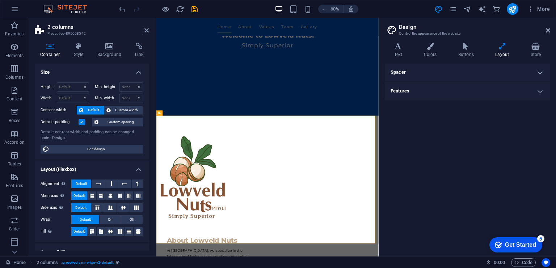
click at [489, 76] on h4 "Spacer" at bounding box center [466, 72] width 165 height 17
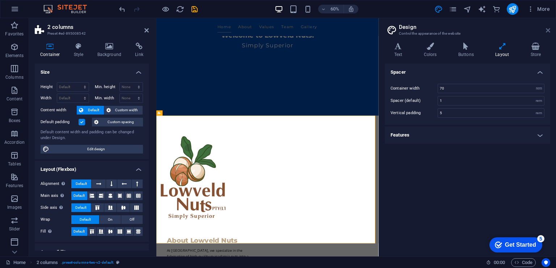
click at [546, 29] on icon at bounding box center [547, 30] width 4 height 6
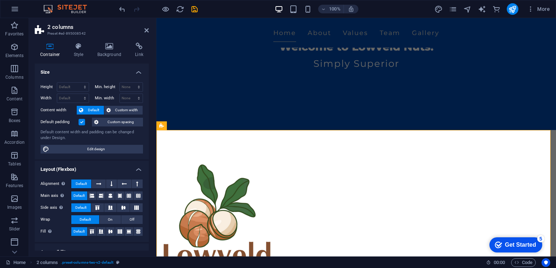
click at [143, 29] on h2 "2 columns" at bounding box center [97, 27] width 101 height 7
click at [142, 29] on h2 "2 columns" at bounding box center [97, 27] width 101 height 7
click at [145, 28] on icon at bounding box center [146, 30] width 4 height 6
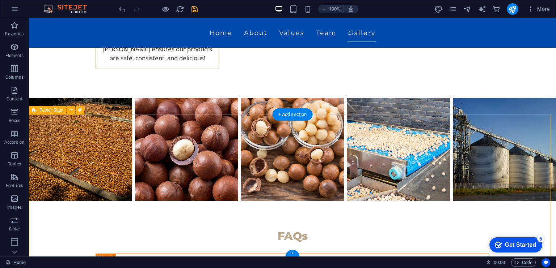
scroll to position [1643, 0]
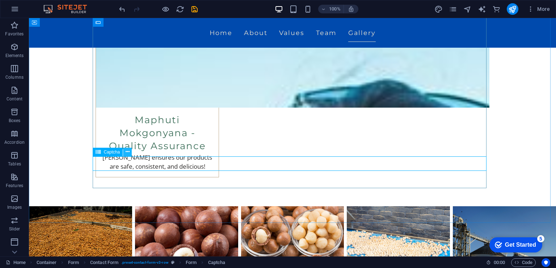
click at [129, 153] on icon at bounding box center [128, 152] width 4 height 8
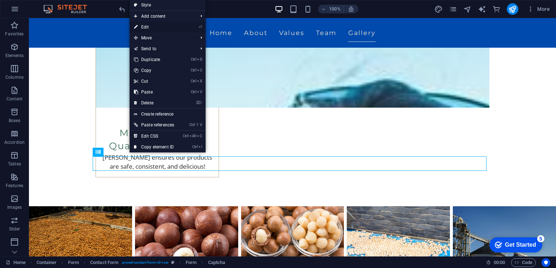
click at [156, 28] on link "⏎ Edit" at bounding box center [153, 27] width 49 height 11
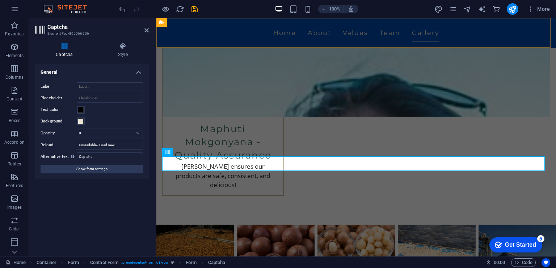
scroll to position [1618, 0]
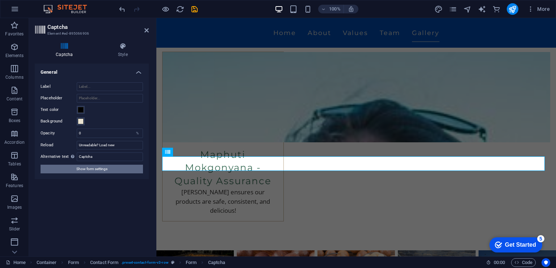
click at [114, 169] on button "Show form settings" at bounding box center [92, 169] width 102 height 9
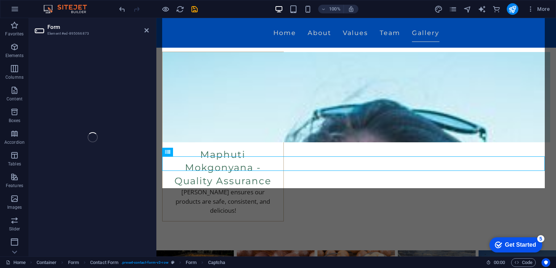
click at [148, 32] on div "Form Element #ed-895066873 H2 Banner Container Menu Bar Menu H3 2 columns Conta…" at bounding box center [292, 137] width 527 height 239
click at [145, 30] on div "Form Element #ed-895066873 H2 Banner Container Menu Bar Menu H3 2 columns Conta…" at bounding box center [292, 137] width 527 height 239
click at [146, 27] on div "Form Element #ed-895066873 H2 Banner Container Menu Bar Menu H3 2 columns Conta…" at bounding box center [292, 137] width 527 height 239
click at [147, 30] on div "Form Element #ed-895066873 H2 Banner Container Menu Bar Menu H3 2 columns Conta…" at bounding box center [292, 137] width 527 height 239
click at [14, 10] on icon "button" at bounding box center [14, 9] width 9 height 9
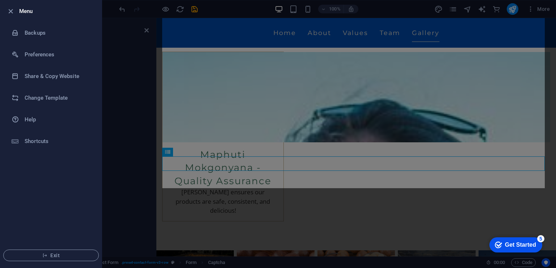
click at [14, 10] on icon "button" at bounding box center [11, 11] width 8 height 8
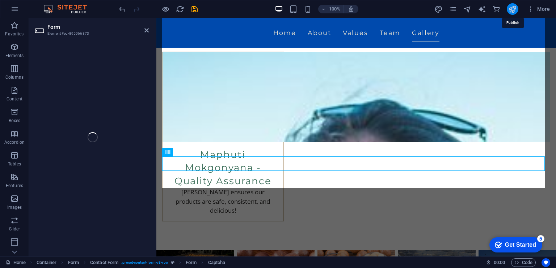
drag, startPoint x: 512, startPoint y: 6, endPoint x: 444, endPoint y: 7, distance: 68.0
click at [512, 6] on icon "publish" at bounding box center [512, 9] width 8 height 8
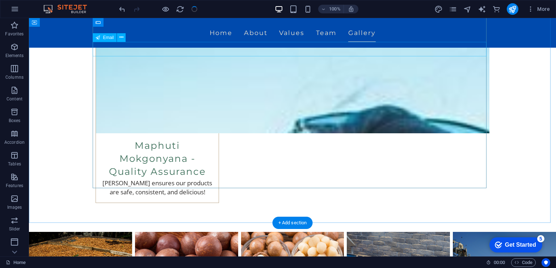
scroll to position [1643, 0]
